Goal: Information Seeking & Learning: Learn about a topic

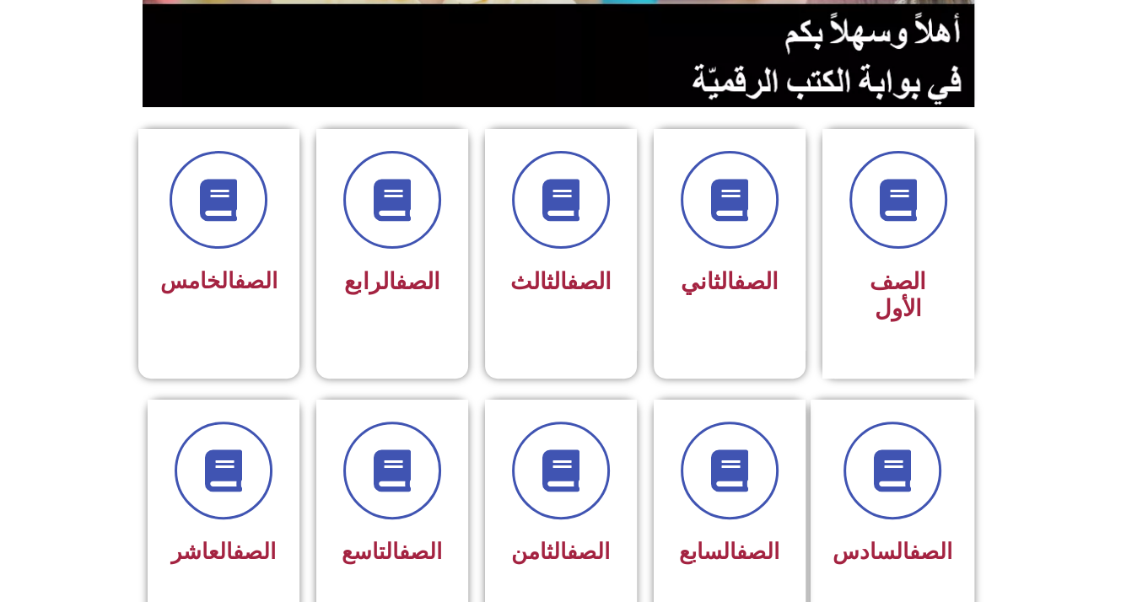
scroll to position [362, 0]
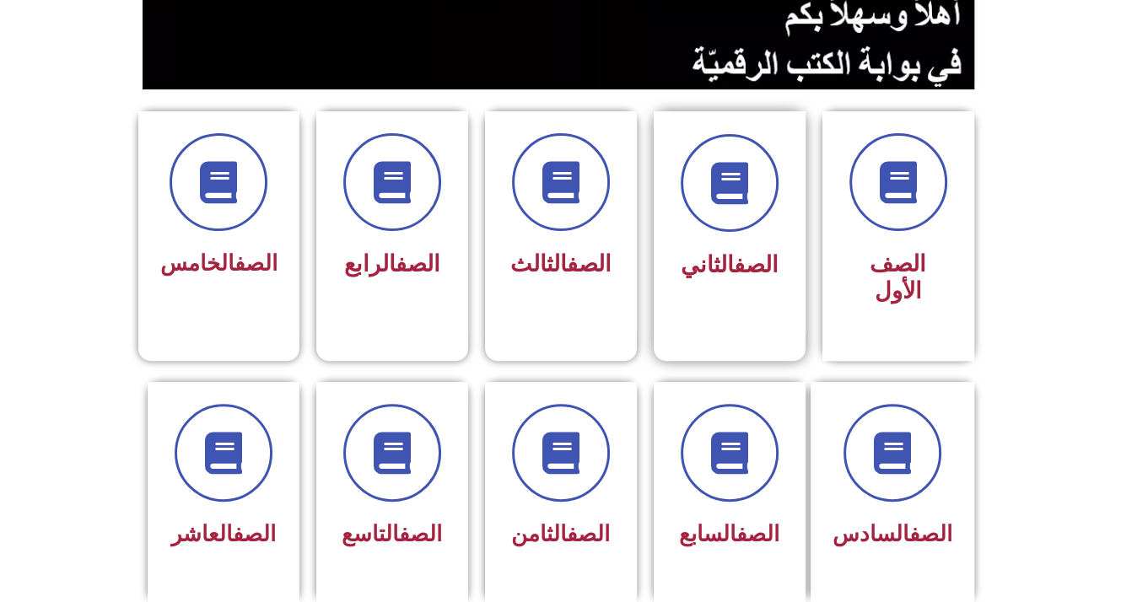
click at [707, 245] on div "الصف الثاني" at bounding box center [729, 266] width 106 height 42
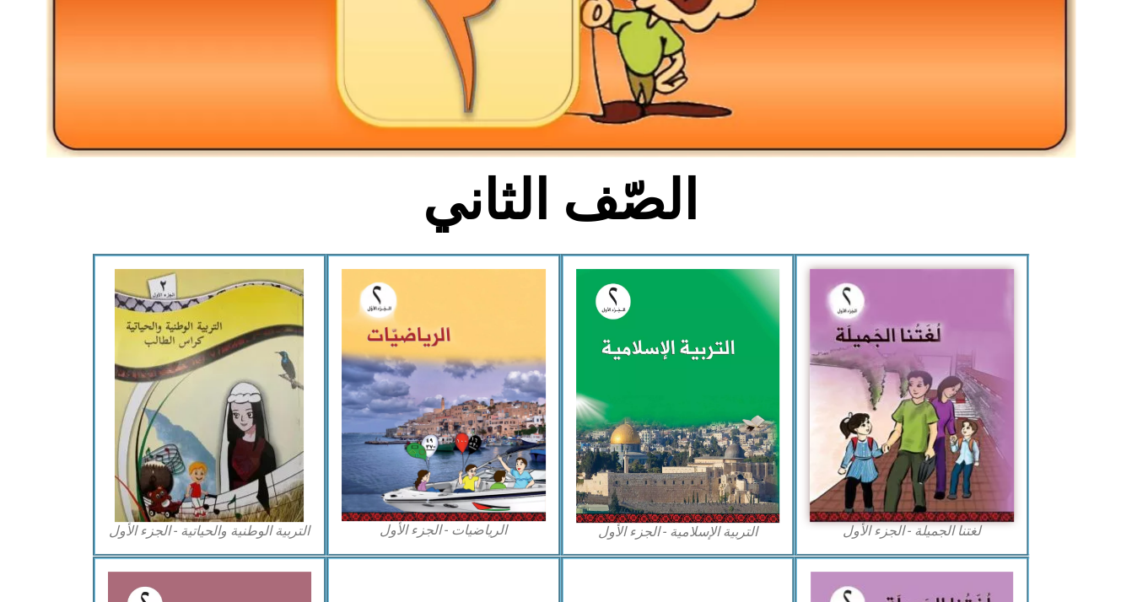
scroll to position [293, 0]
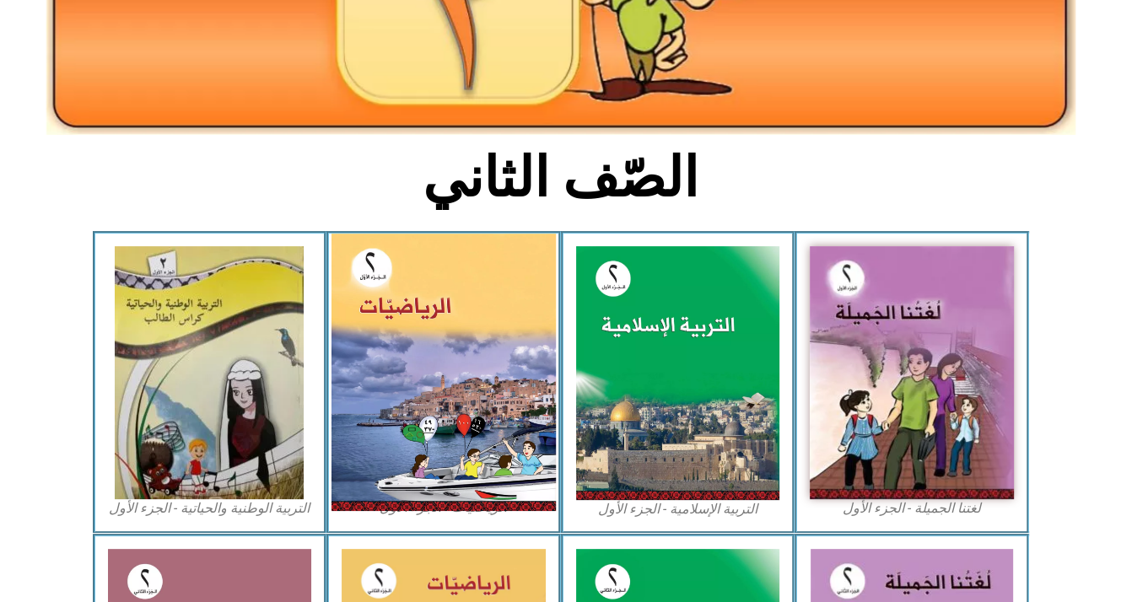
click at [395, 406] on img at bounding box center [443, 372] width 224 height 277
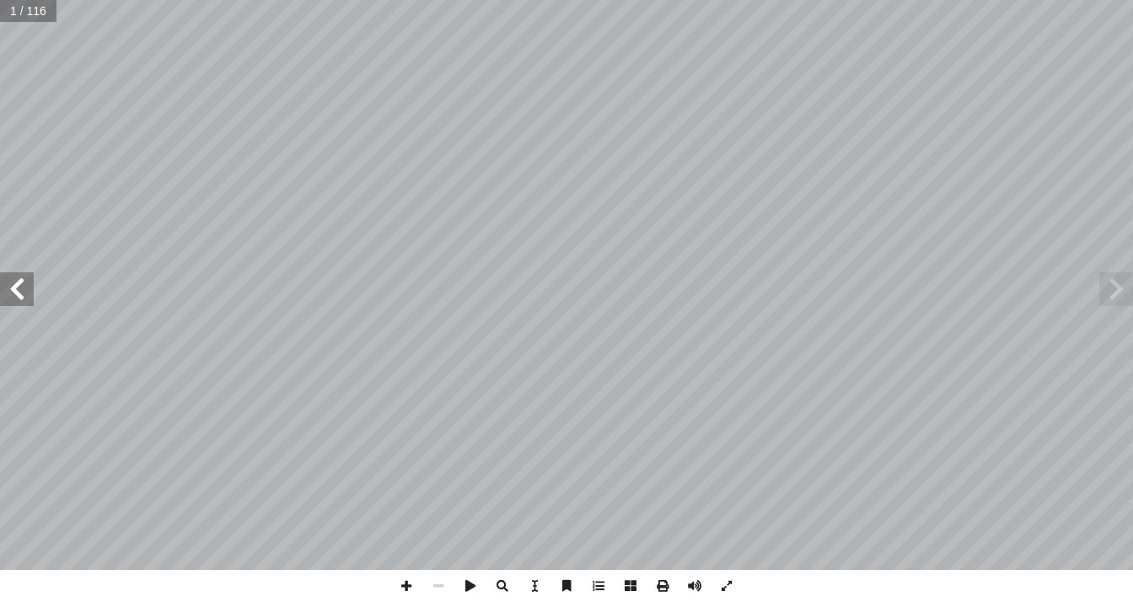
click at [17, 285] on span at bounding box center [17, 289] width 34 height 34
click at [22, 283] on span at bounding box center [17, 289] width 34 height 34
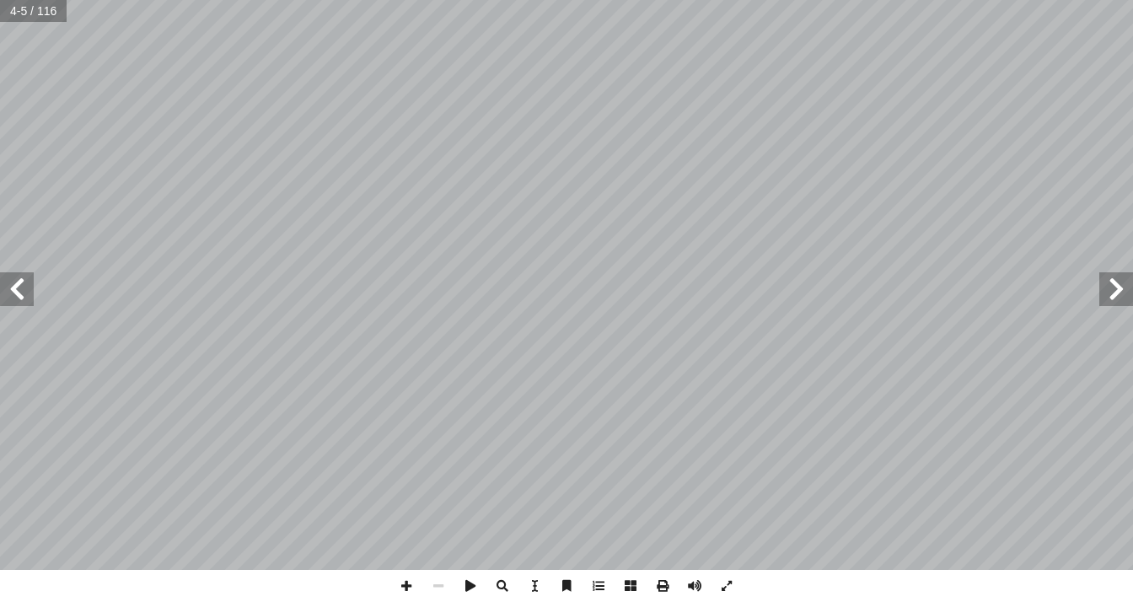
click at [22, 283] on span at bounding box center [17, 289] width 34 height 34
click at [1133, 584] on div "٨ 38:0 * الحرارة: ُ ض ِّ خف ُ ت ُ دة البار ُ ادات ّ الكم 3 ِ علــى درجــة ً ارت…" at bounding box center [566, 301] width 1133 height 602
click at [20, 281] on span at bounding box center [17, 289] width 34 height 34
